Goal: Information Seeking & Learning: Learn about a topic

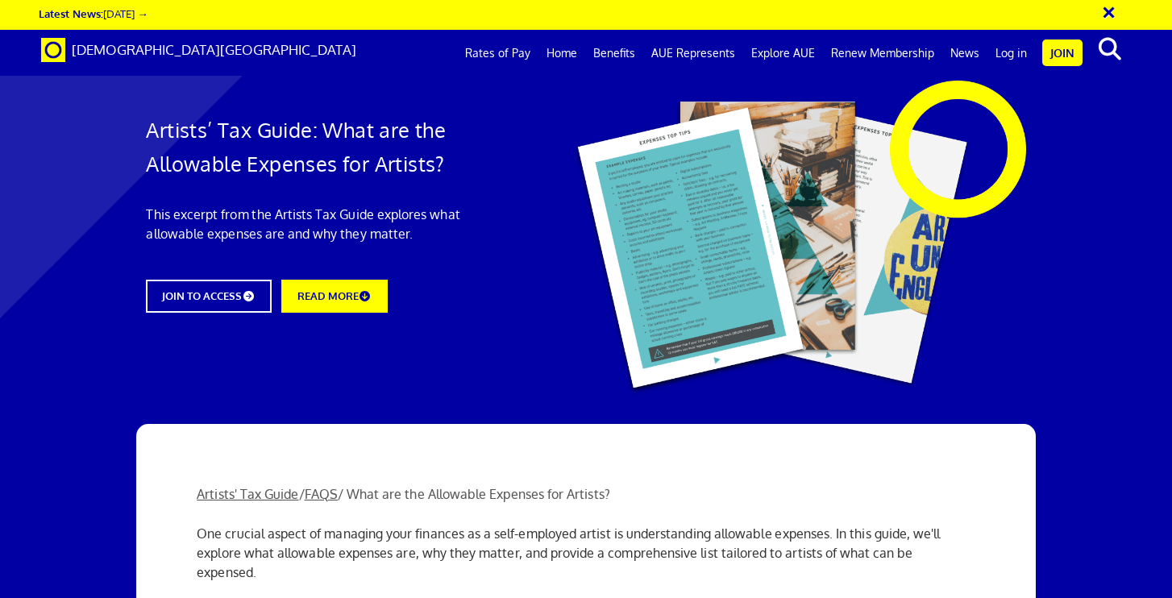
click at [717, 49] on link "AUE Represents" at bounding box center [693, 53] width 100 height 40
click at [686, 56] on link "AUE Represents" at bounding box center [693, 53] width 100 height 40
click at [697, 54] on link "AUE Represents" at bounding box center [693, 53] width 100 height 40
click at [803, 52] on link "Explore AUE" at bounding box center [783, 53] width 80 height 40
